Goal: Find specific page/section: Find specific page/section

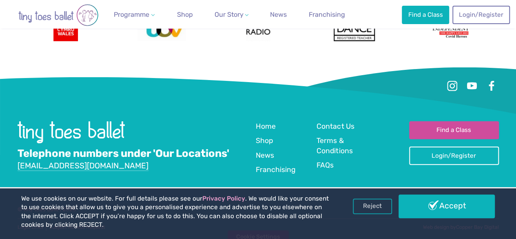
scroll to position [1181, 0]
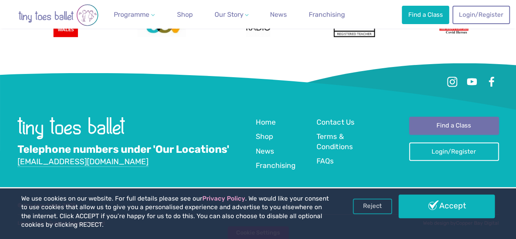
click at [442, 120] on link "Find a Class" at bounding box center [454, 126] width 90 height 18
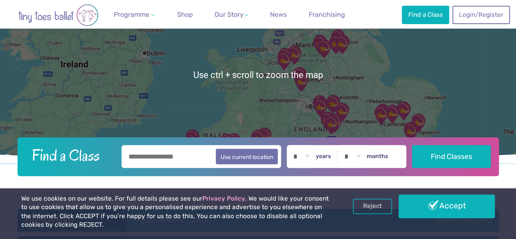
scroll to position [82, 0]
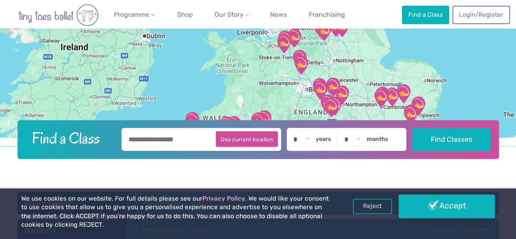
click at [236, 136] on button "Use current location" at bounding box center [247, 139] width 62 height 16
type input "**********"
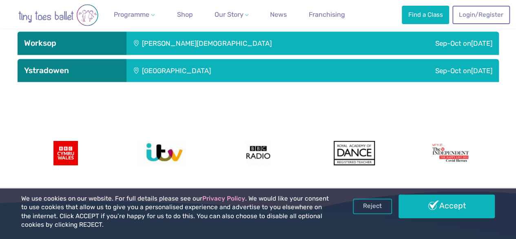
scroll to position [2488, 0]
